Goal: Task Accomplishment & Management: Use online tool/utility

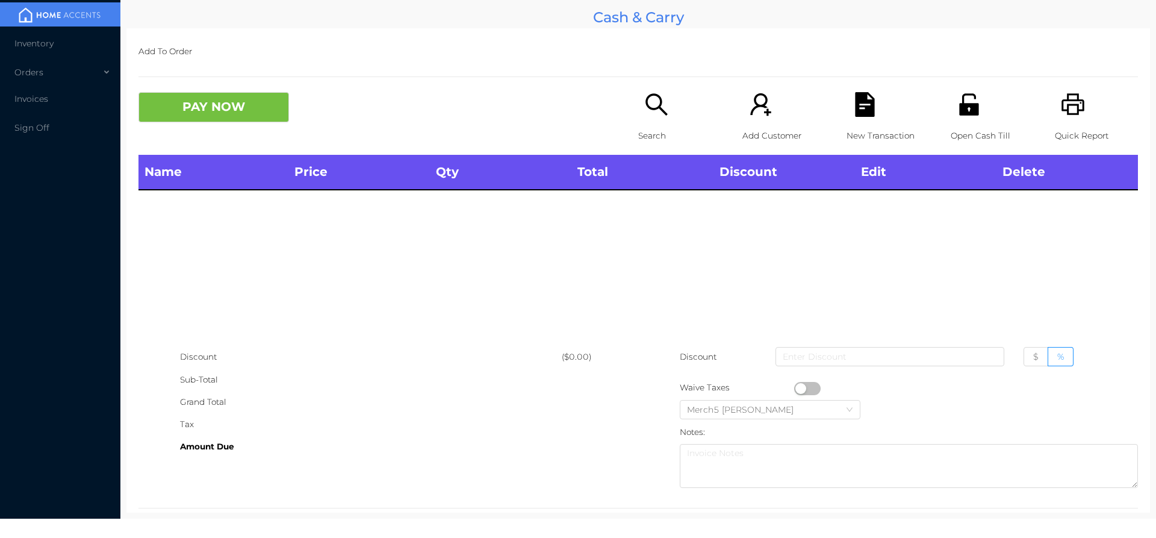
scroll to position [22, 0]
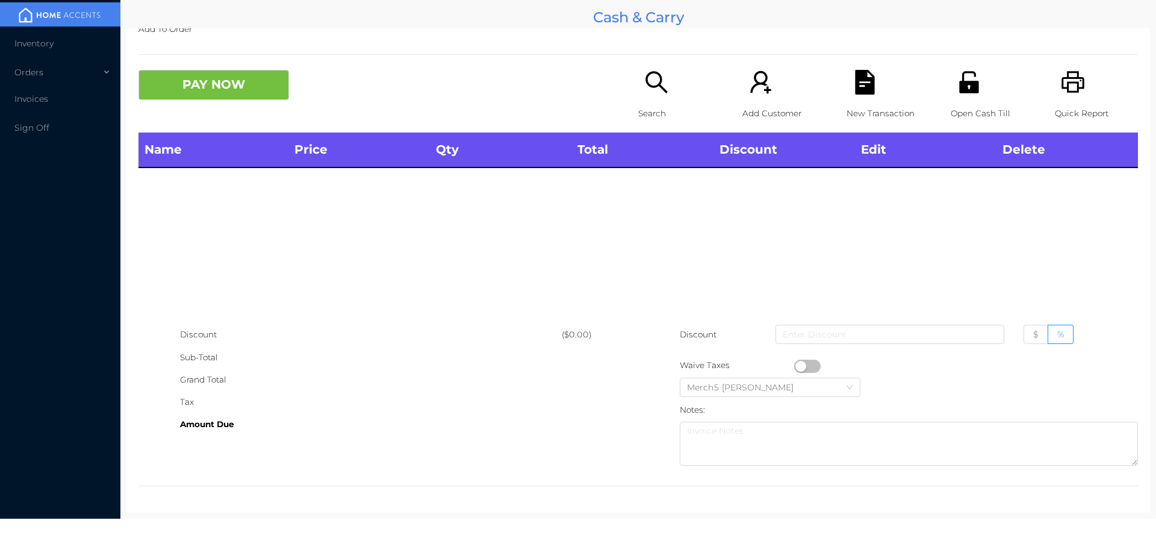
click at [669, 96] on div "Search" at bounding box center [679, 101] width 83 height 63
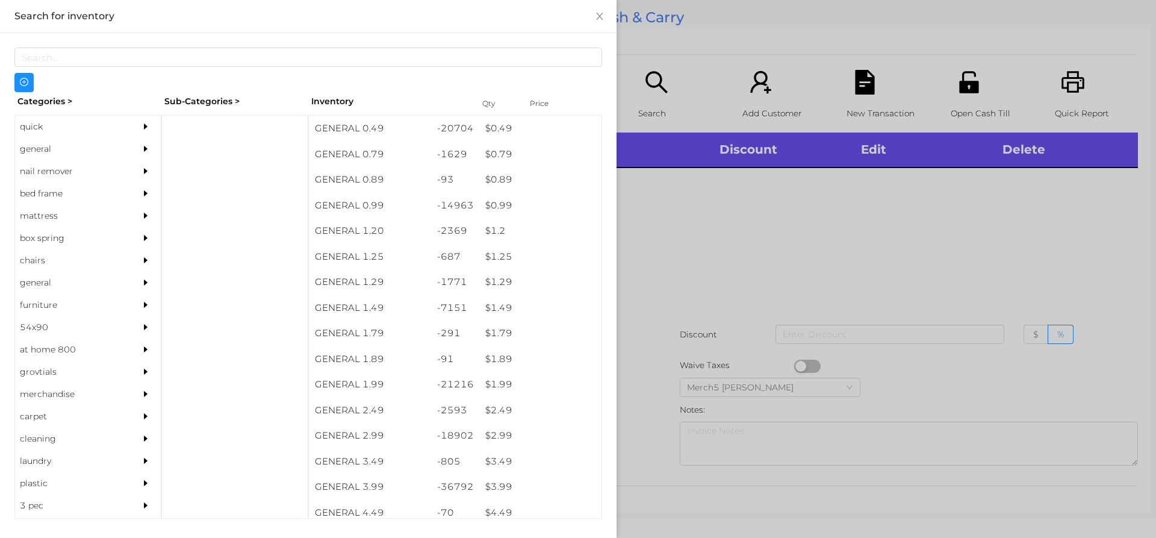
click at [816, 210] on div at bounding box center [578, 269] width 1156 height 538
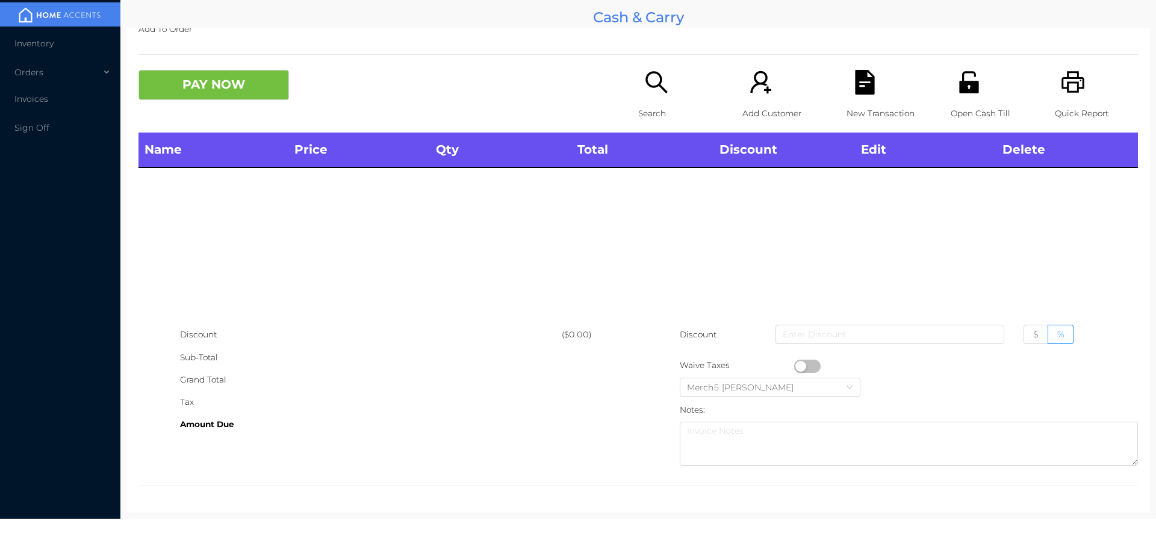
click at [660, 88] on icon "icon: search" at bounding box center [656, 82] width 25 height 25
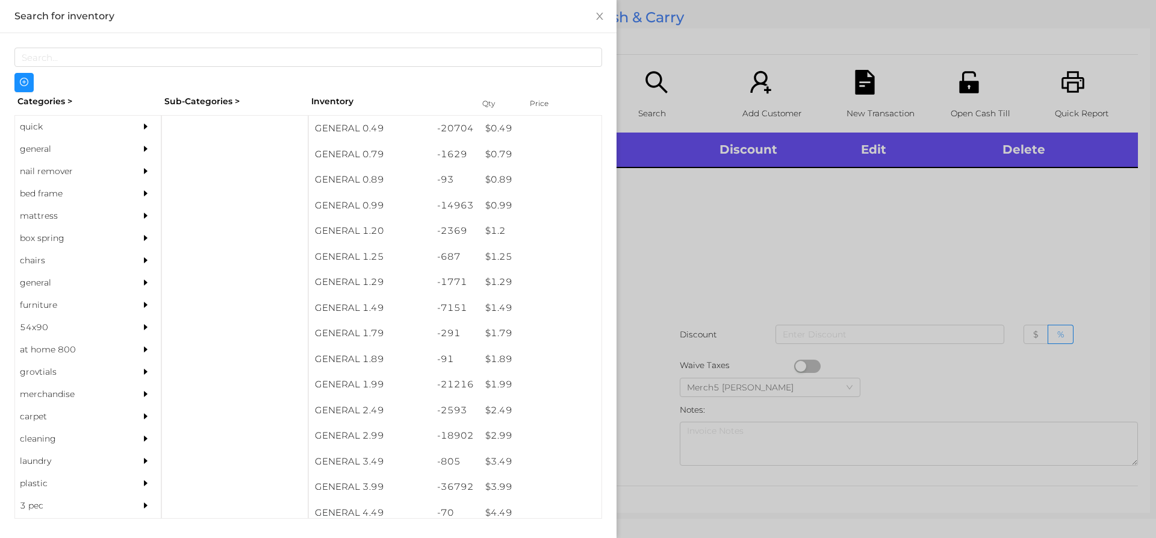
click at [120, 138] on div "general" at bounding box center [88, 149] width 146 height 22
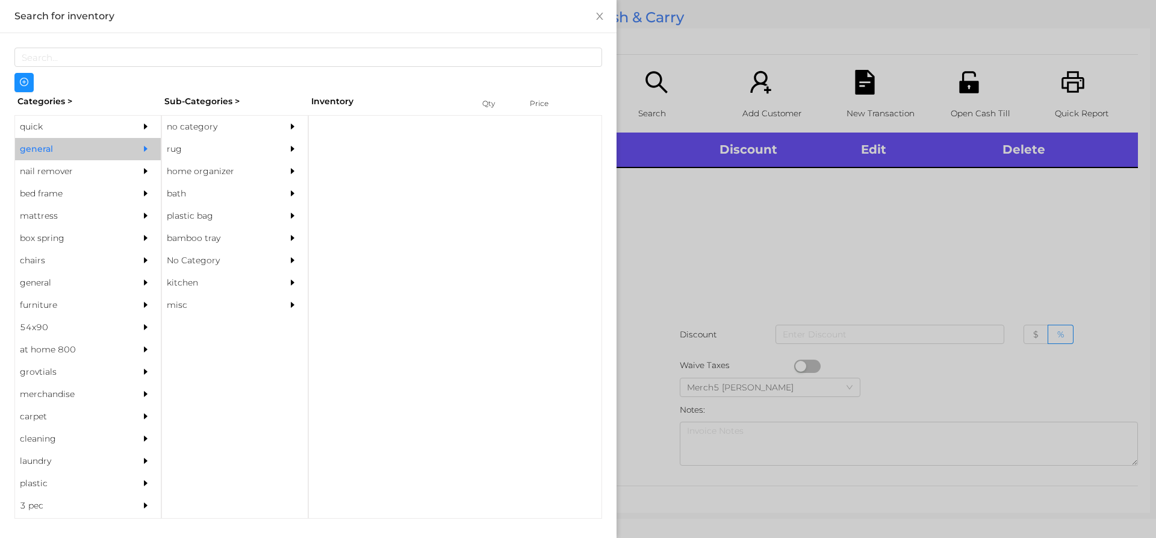
click at [302, 131] on div at bounding box center [296, 127] width 24 height 22
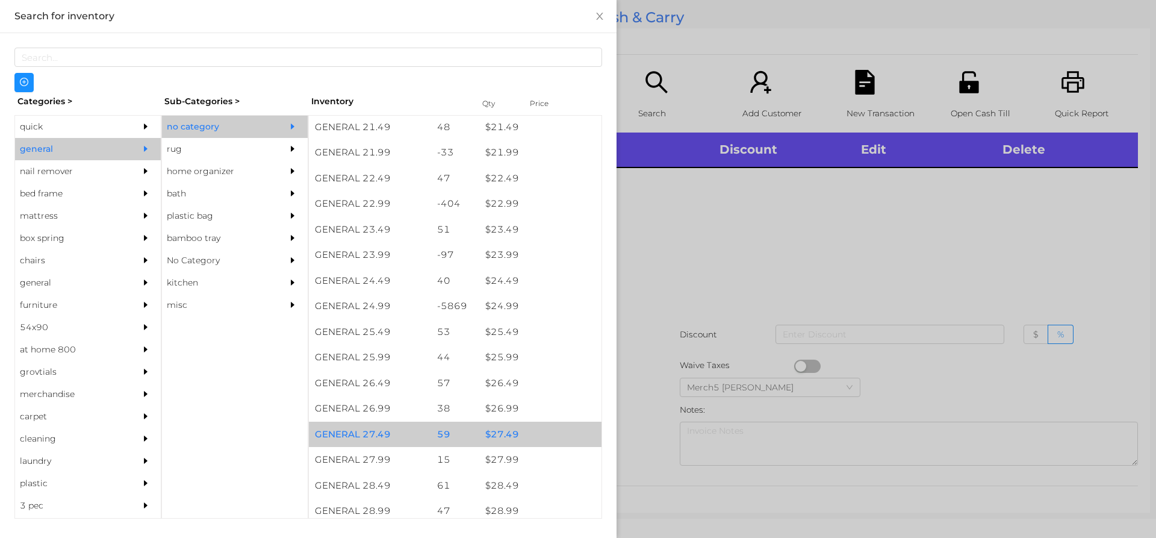
scroll to position [1505, 0]
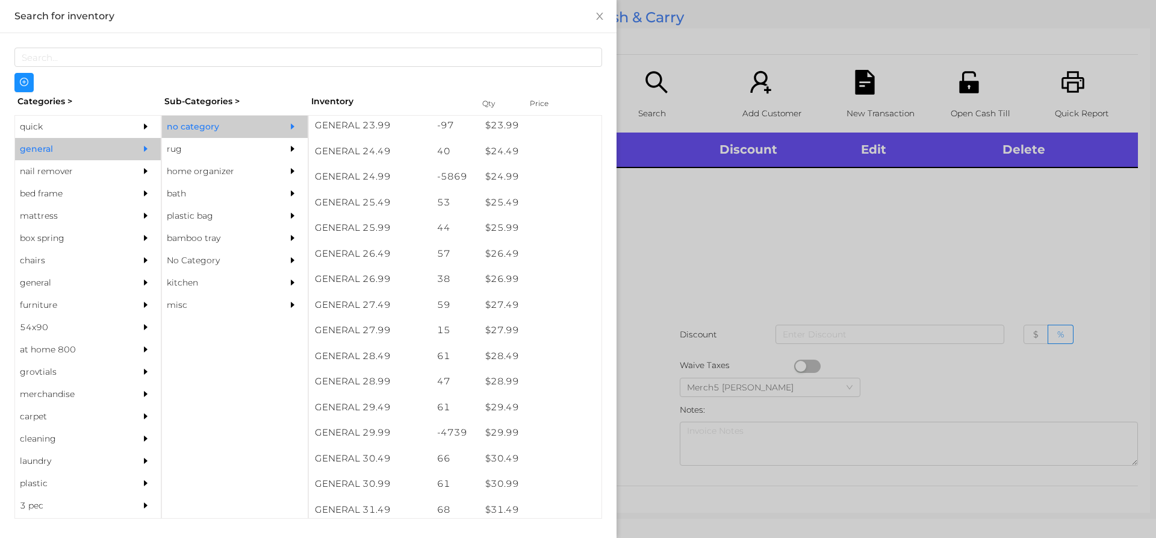
click at [897, 153] on div at bounding box center [578, 269] width 1156 height 538
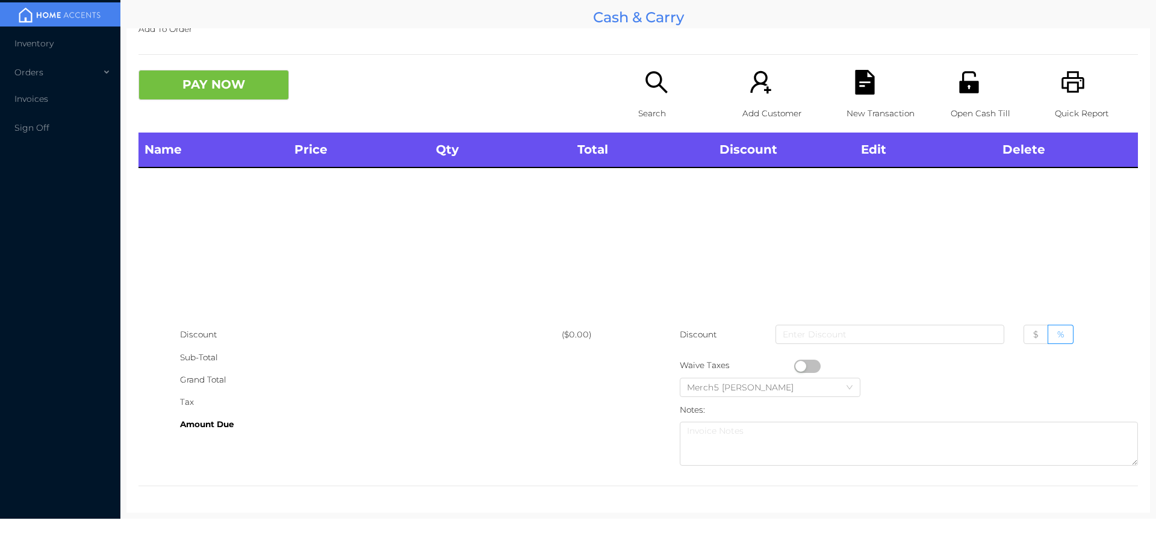
click at [661, 79] on icon "icon: search" at bounding box center [656, 82] width 25 height 25
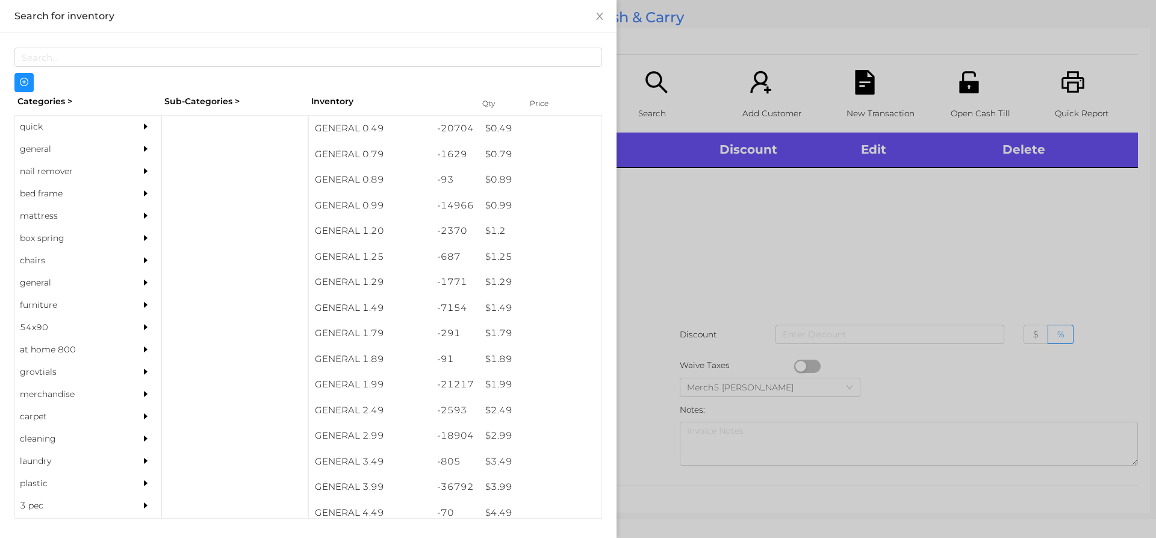
click at [870, 237] on div at bounding box center [578, 269] width 1156 height 538
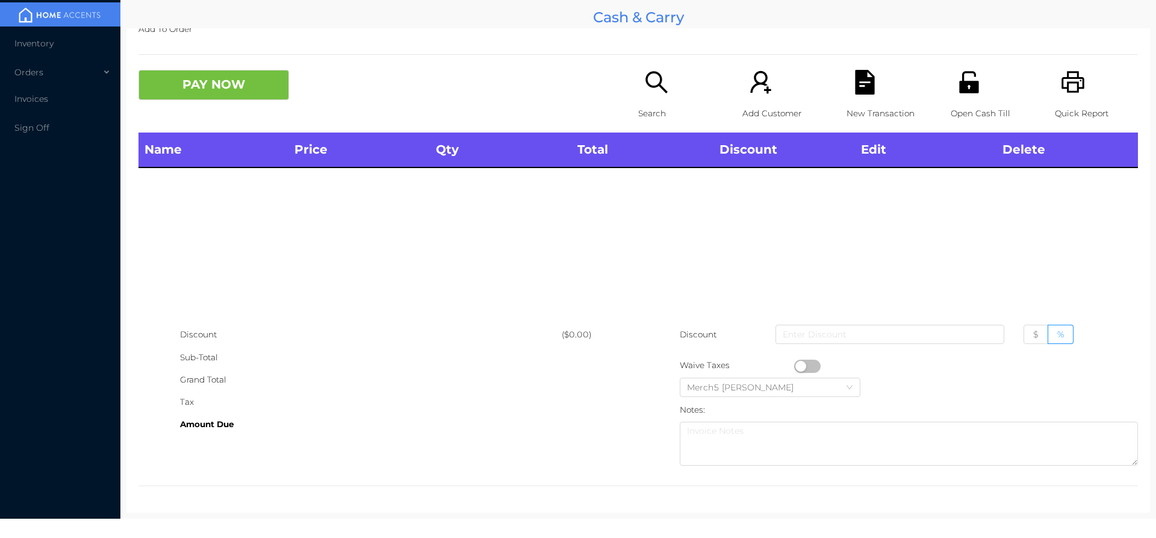
click at [969, 100] on div "Open Cash Till" at bounding box center [991, 101] width 83 height 63
click at [672, 104] on p "Search" at bounding box center [679, 113] width 83 height 22
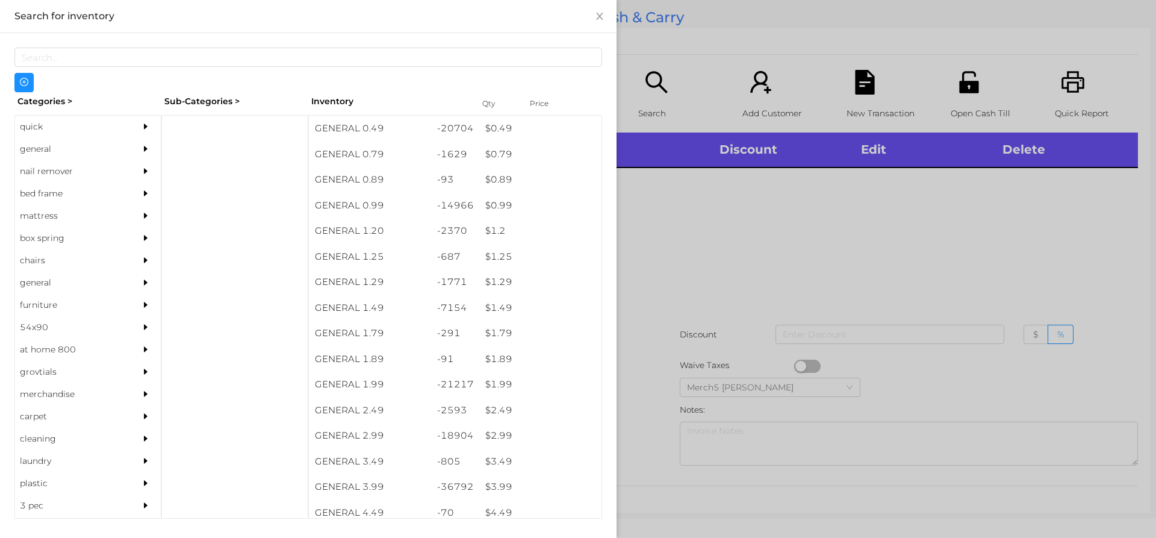
drag, startPoint x: 143, startPoint y: 146, endPoint x: 161, endPoint y: 147, distance: 17.5
click at [143, 147] on div at bounding box center [149, 149] width 24 height 22
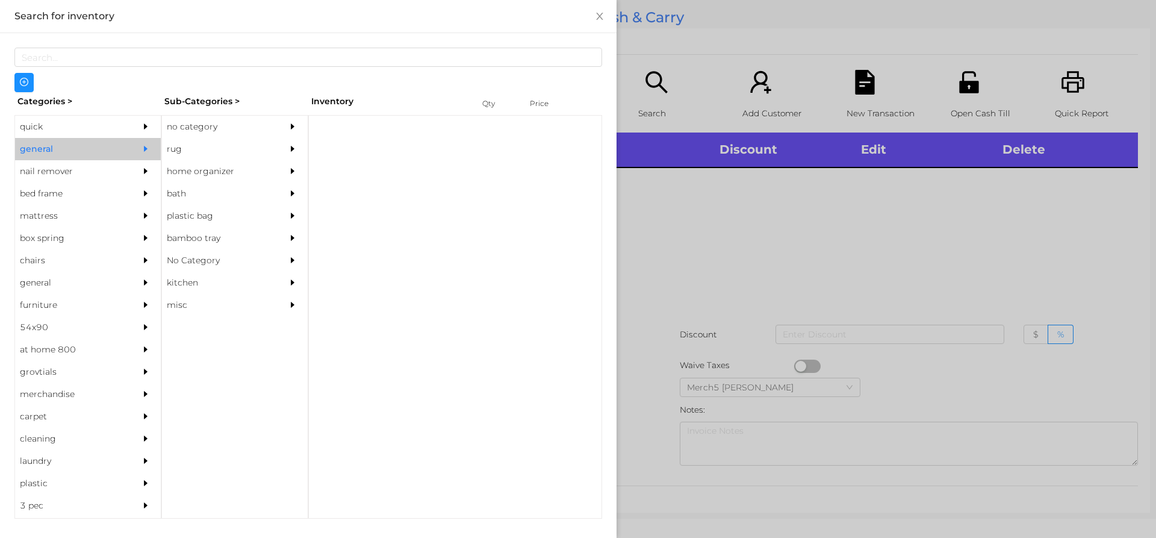
click at [294, 128] on icon "icon: caret-right" at bounding box center [292, 126] width 8 height 8
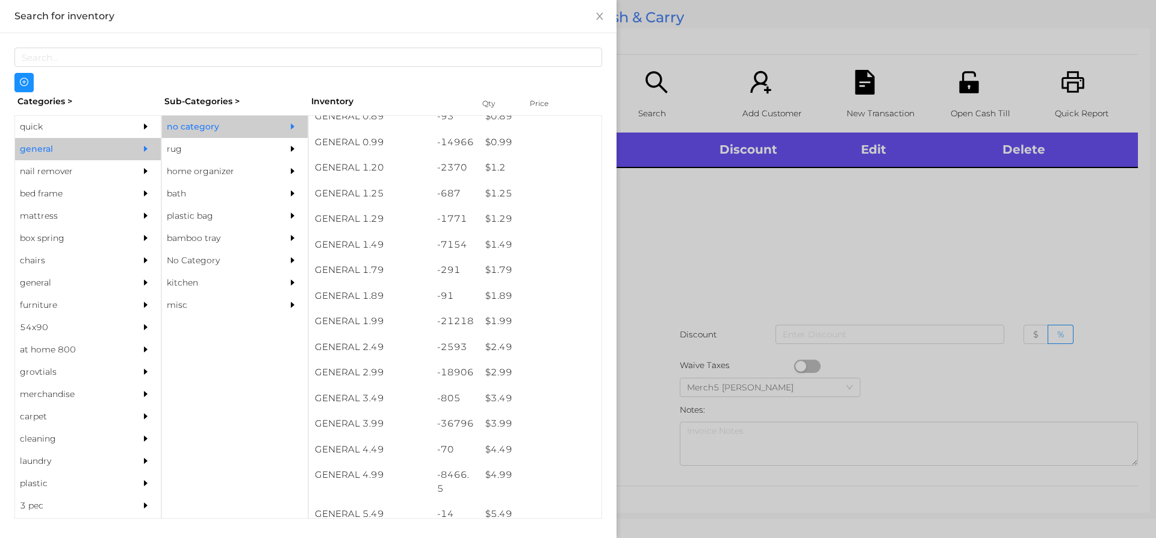
scroll to position [241, 0]
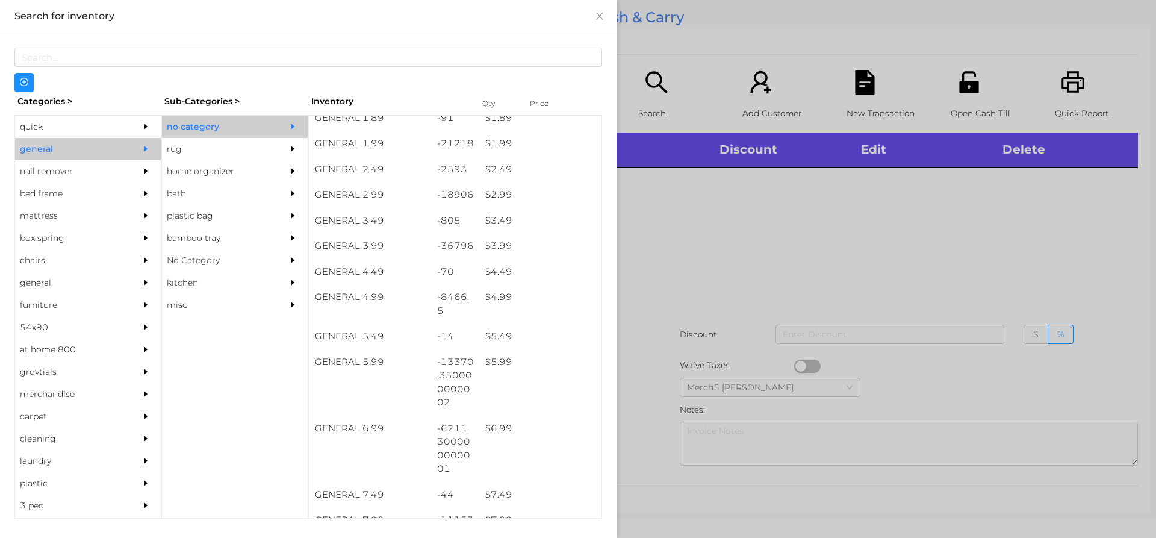
click at [1073, 238] on div at bounding box center [578, 269] width 1156 height 538
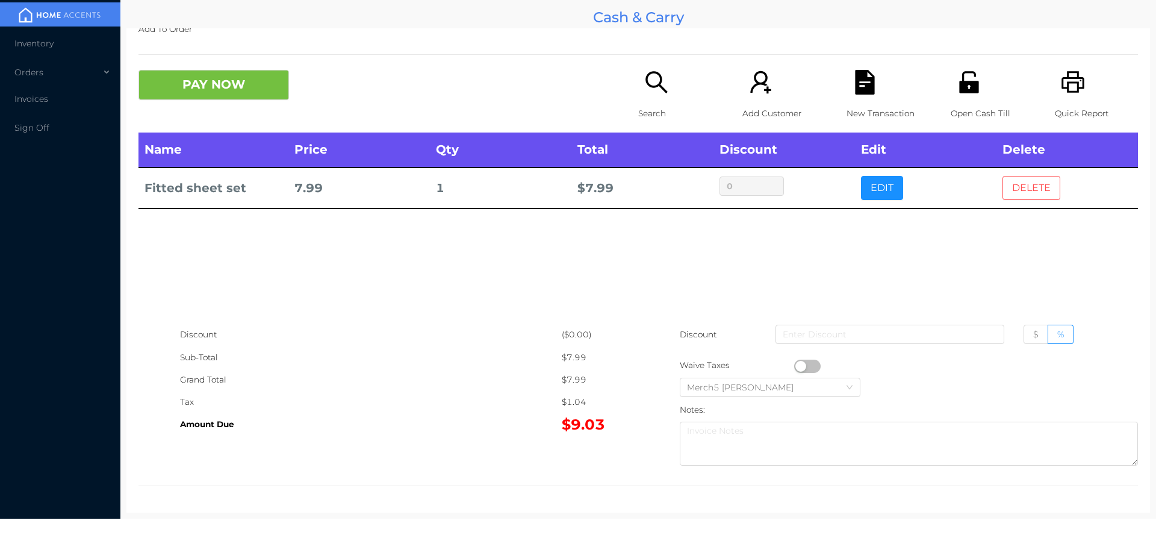
click at [1049, 187] on button "DELETE" at bounding box center [1031, 188] width 58 height 24
